Goal: Task Accomplishment & Management: Use online tool/utility

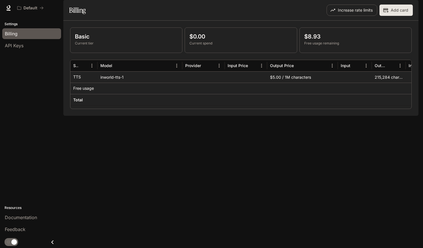
click at [8, 12] on div "Default Documentation Documentation" at bounding box center [211, 8] width 423 height 16
click at [6, 8] on icon at bounding box center [9, 8] width 6 height 6
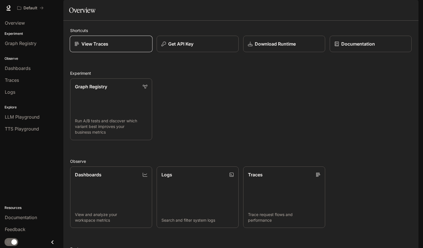
click at [99, 52] on link "View Traces" at bounding box center [111, 44] width 83 height 17
